Goal: Task Accomplishment & Management: Use online tool/utility

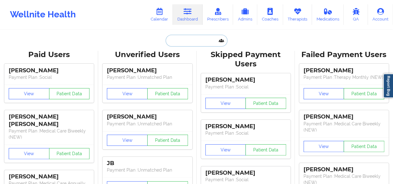
click at [206, 43] on input "text" at bounding box center [195, 41] width 61 height 12
paste input "[EMAIL_ADDRESS][DOMAIN_NAME]"
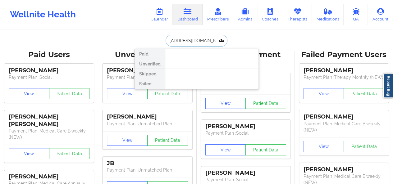
type input "[EMAIL_ADDRESS][DOMAIN_NAME]"
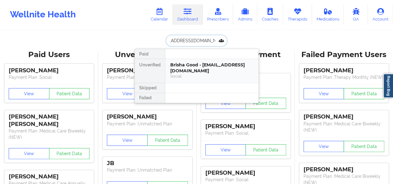
click at [186, 74] on div "Social" at bounding box center [211, 76] width 83 height 5
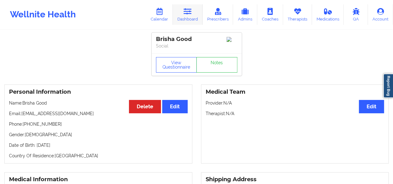
click at [185, 14] on icon at bounding box center [187, 11] width 8 height 7
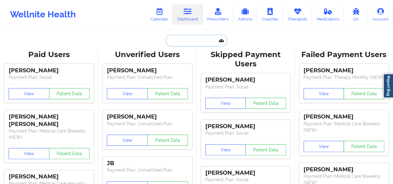
click at [174, 40] on input "text" at bounding box center [195, 41] width 61 height 12
paste input "[PERSON_NAME][EMAIL_ADDRESS][PERSON_NAME][DOMAIN_NAME]"
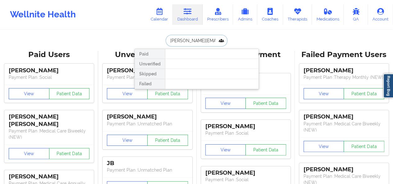
click at [184, 41] on input "[PERSON_NAME][EMAIL_ADDRESS][PERSON_NAME][DOMAIN_NAME]" at bounding box center [195, 41] width 61 height 12
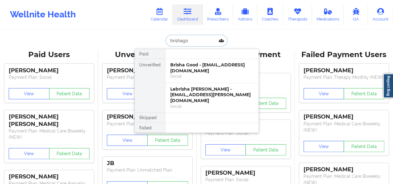
type input "brishagoo"
click at [196, 65] on div "Brisha Good - [EMAIL_ADDRESS][DOMAIN_NAME]" at bounding box center [211, 67] width 83 height 11
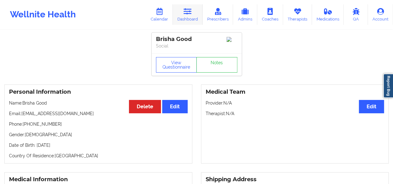
click at [187, 11] on icon at bounding box center [187, 11] width 8 height 7
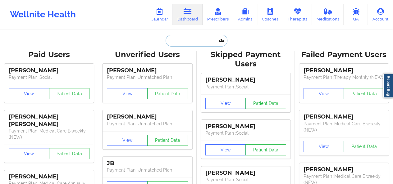
click at [189, 38] on input "text" at bounding box center [195, 41] width 61 height 12
paste input "[EMAIL_ADDRESS][DOMAIN_NAME]"
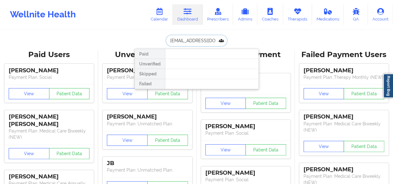
type input "[EMAIL_ADDRESS][DOMAIN_NAME]"
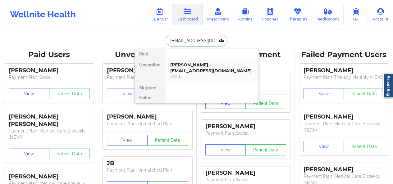
click at [195, 62] on div "[PERSON_NAME] - [EMAIL_ADDRESS][DOMAIN_NAME]" at bounding box center [211, 67] width 83 height 11
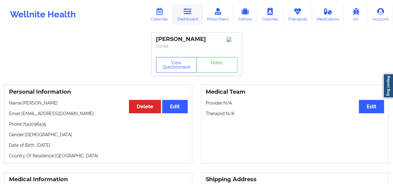
click at [187, 17] on link "Dashboard" at bounding box center [188, 14] width 30 height 20
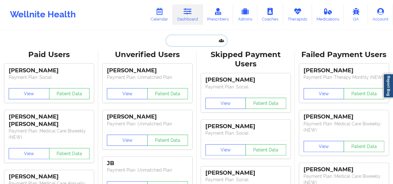
click at [185, 42] on input "text" at bounding box center [195, 41] width 61 height 12
paste input "[PERSON_NAME][EMAIL_ADDRESS][DOMAIN_NAME]"
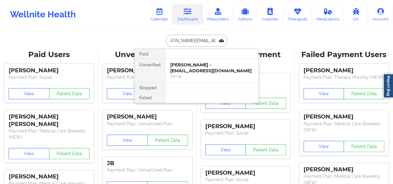
type input "[PERSON_NAME][EMAIL_ADDRESS][DOMAIN_NAME]"
click at [191, 61] on div "[PERSON_NAME] - [PERSON_NAME][EMAIL_ADDRESS][DOMAIN_NAME] Social" at bounding box center [211, 71] width 93 height 24
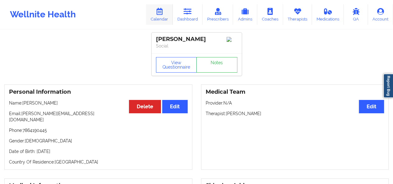
click at [165, 20] on link "Calendar" at bounding box center [159, 14] width 27 height 20
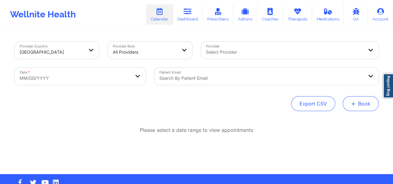
click at [347, 107] on button "+ Book" at bounding box center [360, 103] width 36 height 15
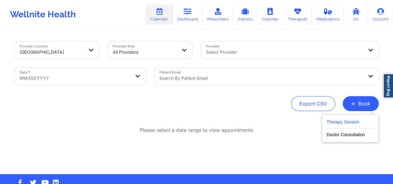
click at [335, 122] on button "Therapy Session" at bounding box center [349, 123] width 47 height 10
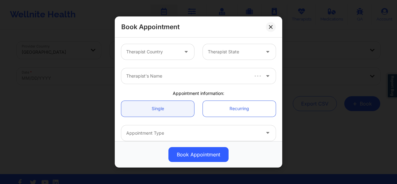
click at [165, 55] on div at bounding box center [152, 51] width 52 height 7
type input "v"
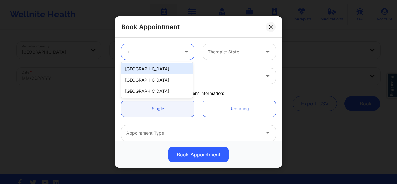
type input "un"
click at [154, 69] on div "[GEOGRAPHIC_DATA]" at bounding box center [156, 68] width 71 height 11
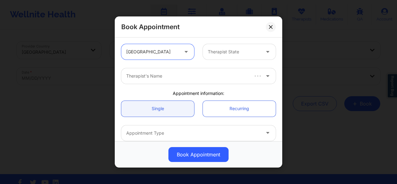
click at [208, 58] on div "Therapist State" at bounding box center [232, 52] width 58 height 16
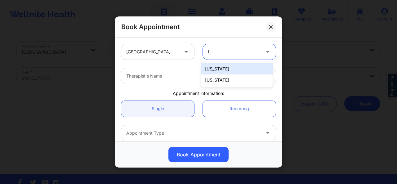
type input "fl"
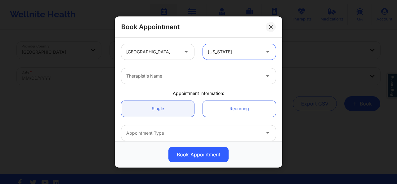
click at [192, 72] on div "Therapist's Name" at bounding box center [191, 76] width 140 height 16
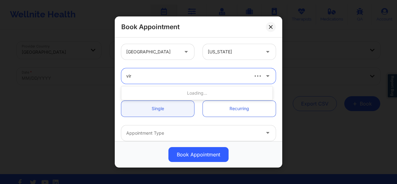
type input "virg"
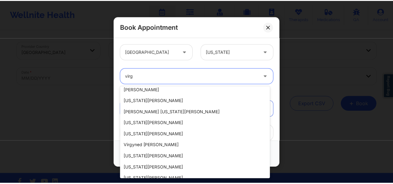
scroll to position [122, 0]
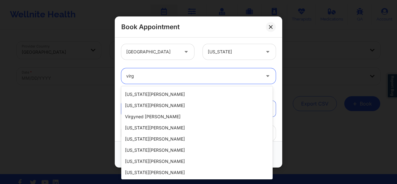
click at [195, 162] on div "[US_STATE][PERSON_NAME]" at bounding box center [196, 161] width 151 height 11
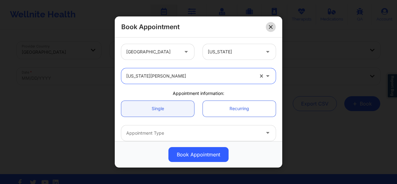
click at [271, 27] on icon at bounding box center [270, 26] width 3 height 3
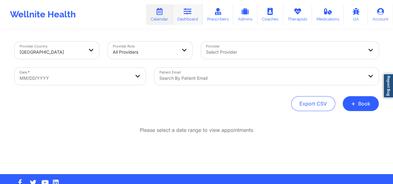
click at [199, 21] on link "Dashboard" at bounding box center [188, 14] width 30 height 20
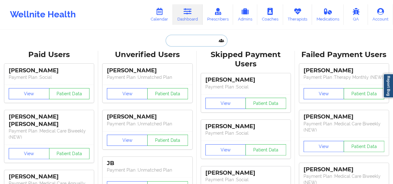
click at [187, 39] on input "text" at bounding box center [195, 41] width 61 height 12
paste input "[EMAIL_ADDRESS][DOMAIN_NAME]"
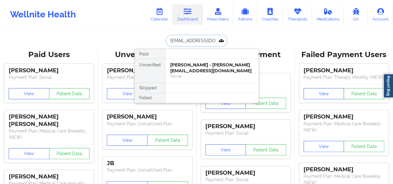
scroll to position [0, 8]
type input "[EMAIL_ADDRESS][DOMAIN_NAME]"
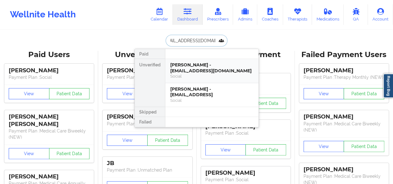
click at [192, 61] on div "[PERSON_NAME] - [EMAIL_ADDRESS][DOMAIN_NAME] Social" at bounding box center [211, 71] width 93 height 24
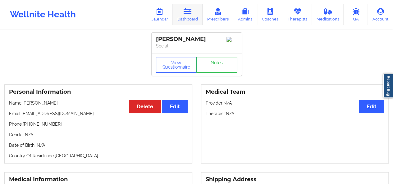
click at [194, 18] on link "Dashboard" at bounding box center [188, 14] width 30 height 20
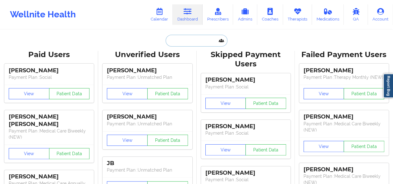
click at [180, 43] on input "text" at bounding box center [195, 41] width 61 height 12
paste input "[PERSON_NAME][EMAIL_ADDRESS][PERSON_NAME][DOMAIN_NAME]"
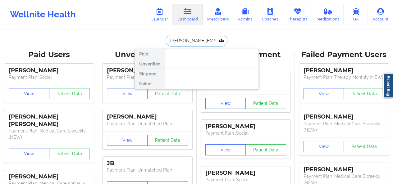
click at [175, 41] on input "[PERSON_NAME][EMAIL_ADDRESS][PERSON_NAME][DOMAIN_NAME]" at bounding box center [195, 41] width 61 height 12
paste input "[EMAIL_ADDRESS][DOMAIN_NAME]"
type input "[EMAIL_ADDRESS][DOMAIN_NAME]"
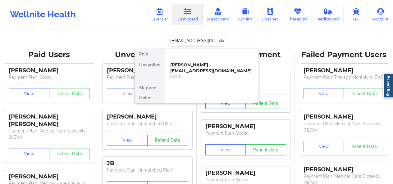
click at [183, 57] on div at bounding box center [211, 54] width 93 height 10
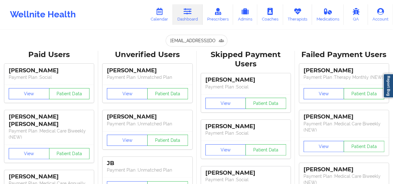
click at [194, 40] on input "[EMAIL_ADDRESS][DOMAIN_NAME]" at bounding box center [195, 41] width 61 height 12
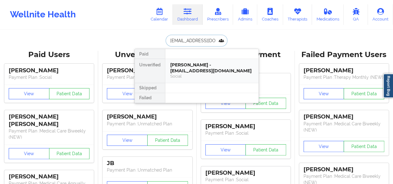
click at [197, 65] on div "[PERSON_NAME] - [EMAIL_ADDRESS][DOMAIN_NAME]" at bounding box center [211, 67] width 83 height 11
